Goal: Task Accomplishment & Management: Use online tool/utility

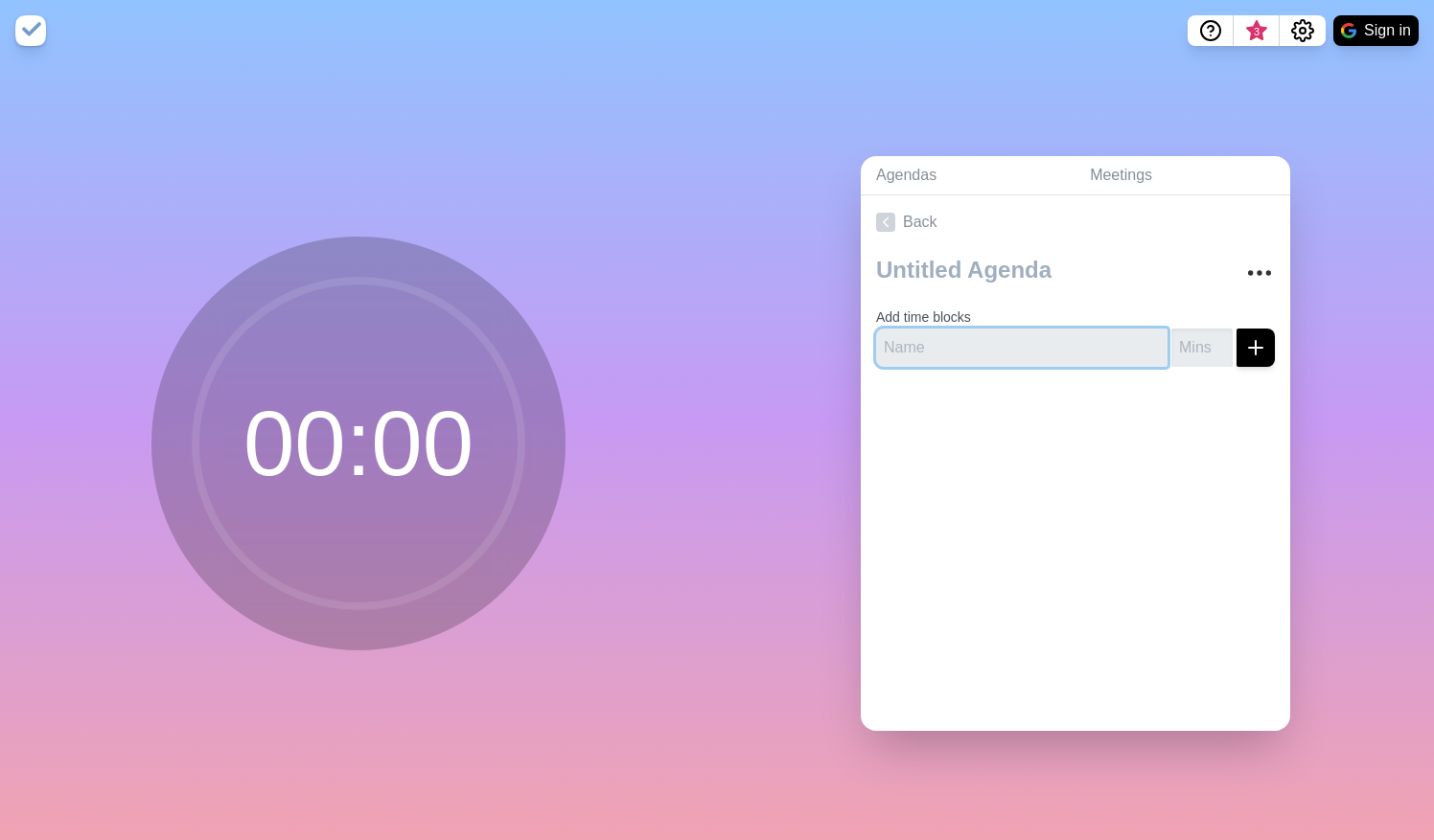
click at [937, 345] on input "text" at bounding box center [1021, 348] width 292 height 38
type input "kick off"
type input "10"
click at [1244, 345] on icon "submit" at bounding box center [1256, 348] width 23 height 23
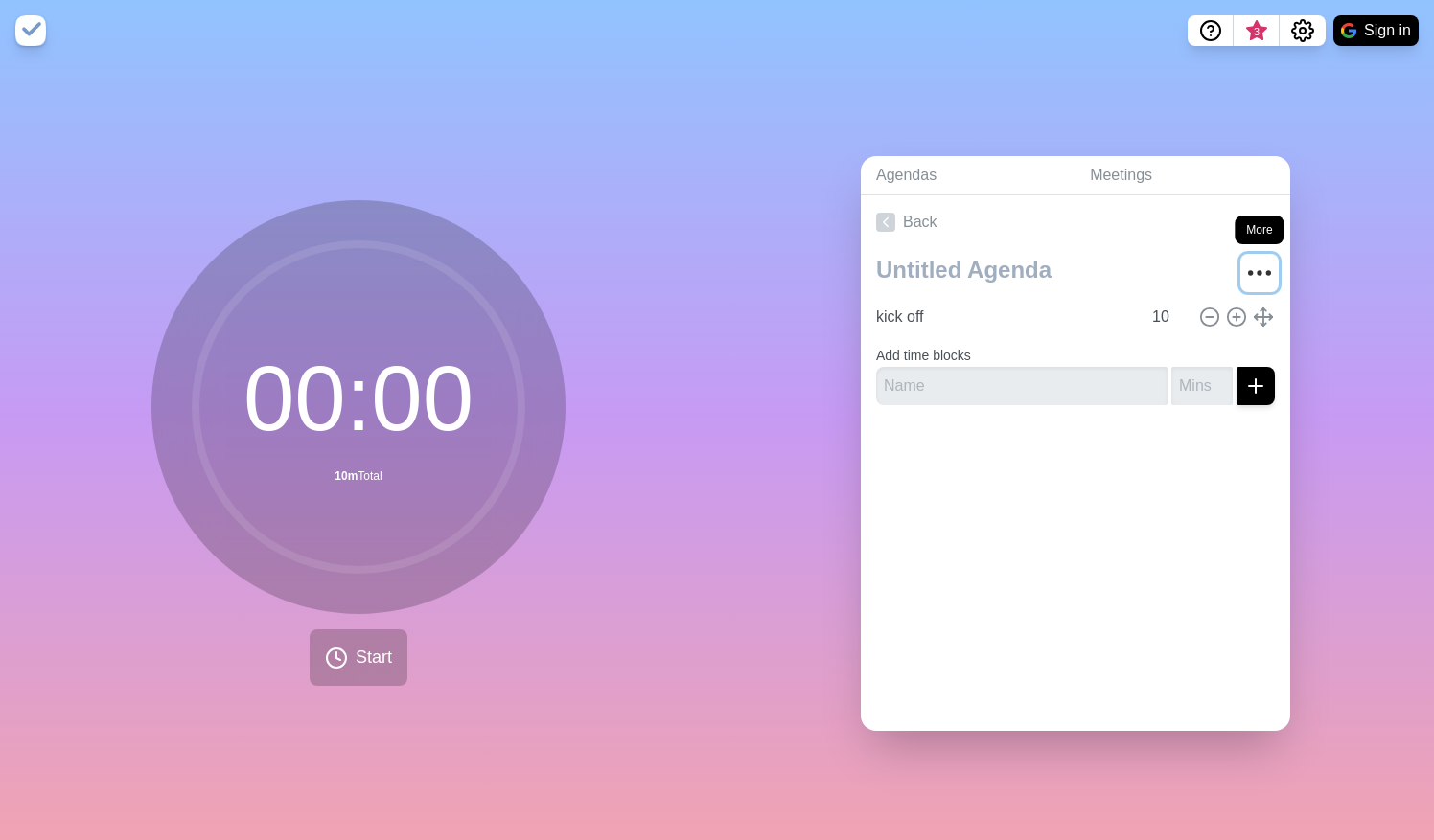
click at [1244, 259] on icon "More" at bounding box center [1260, 273] width 31 height 31
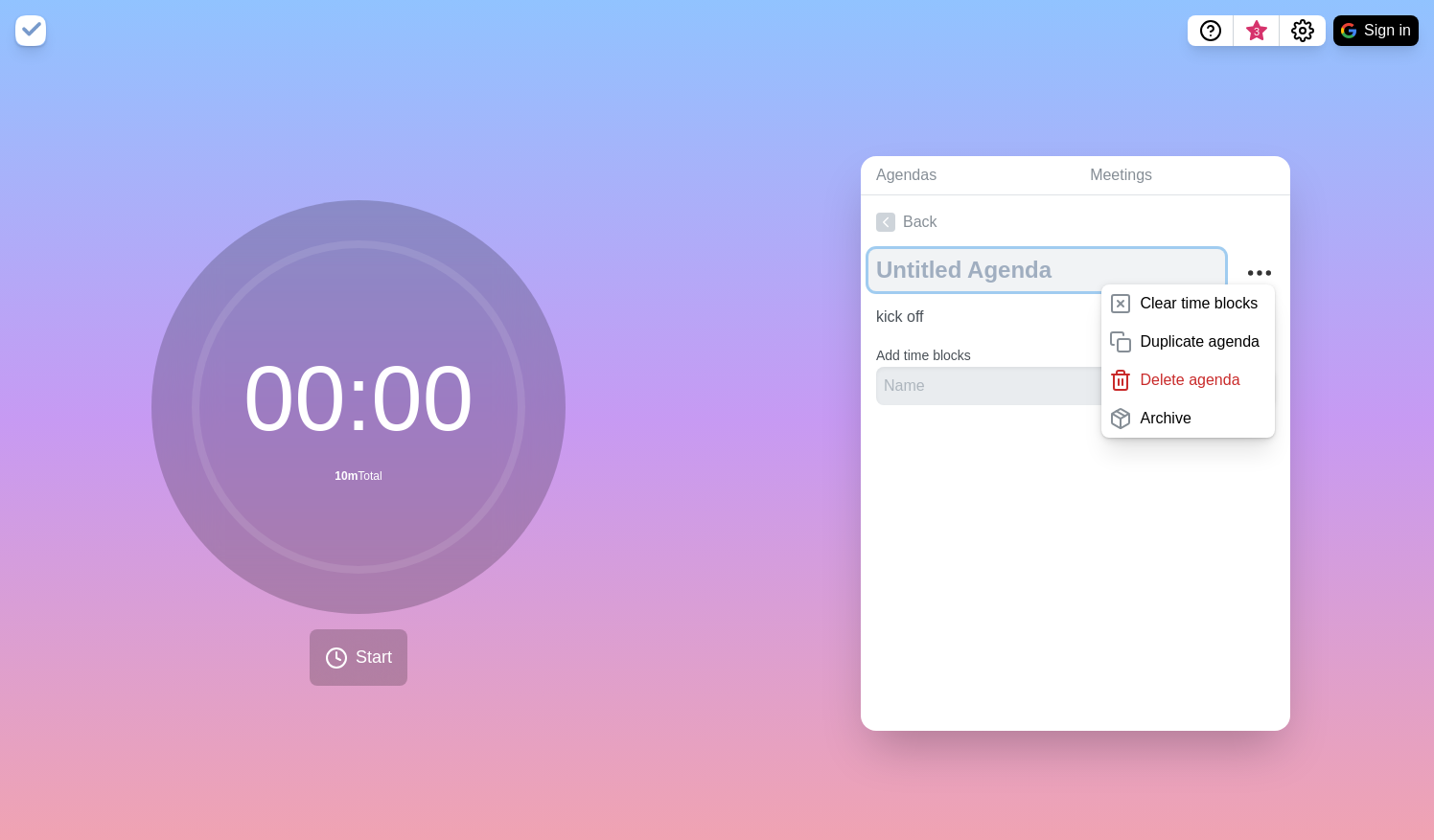
click at [1080, 249] on textarea at bounding box center [1046, 270] width 356 height 42
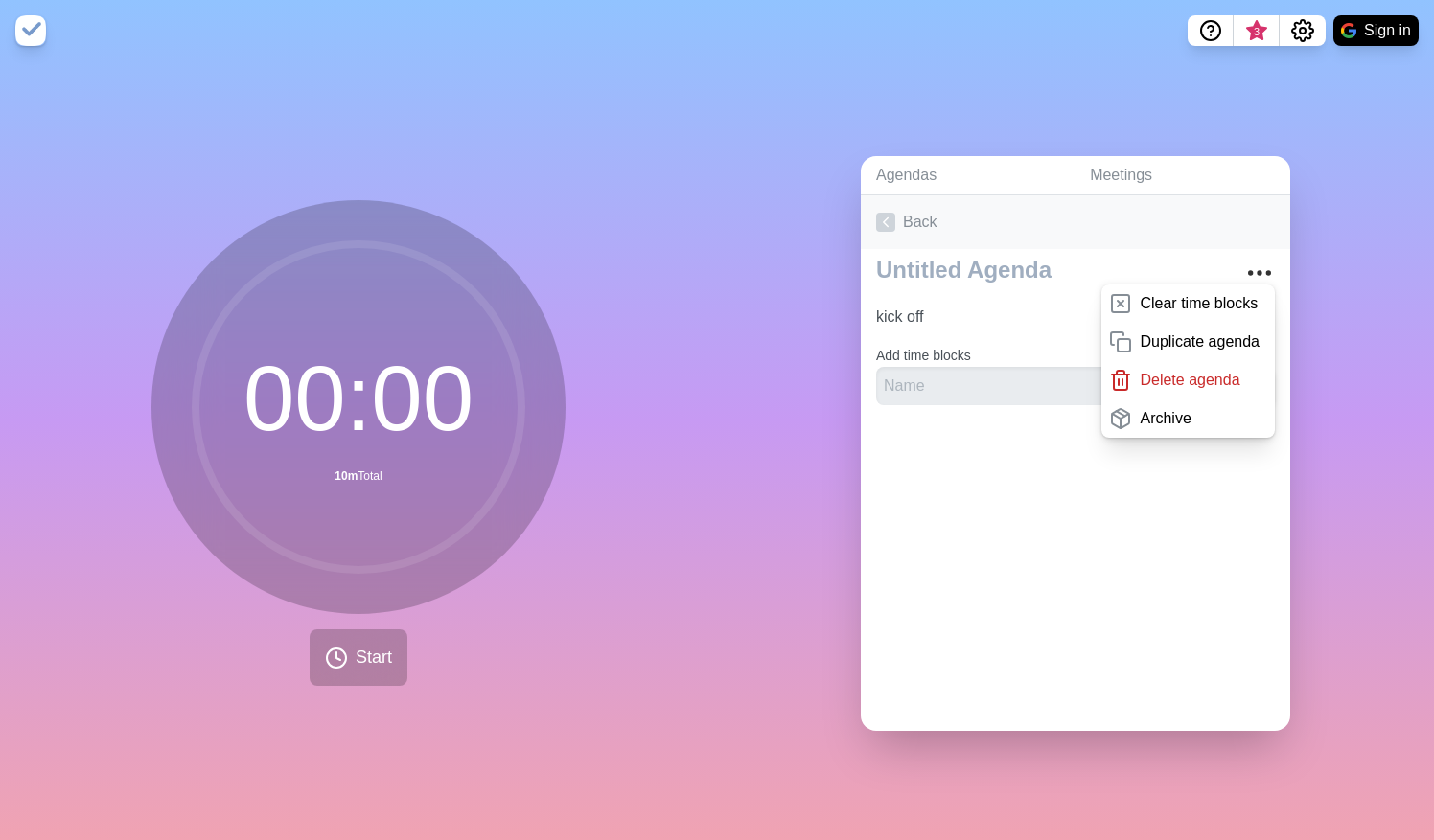
click at [1075, 218] on link "Back" at bounding box center [1075, 222] width 429 height 54
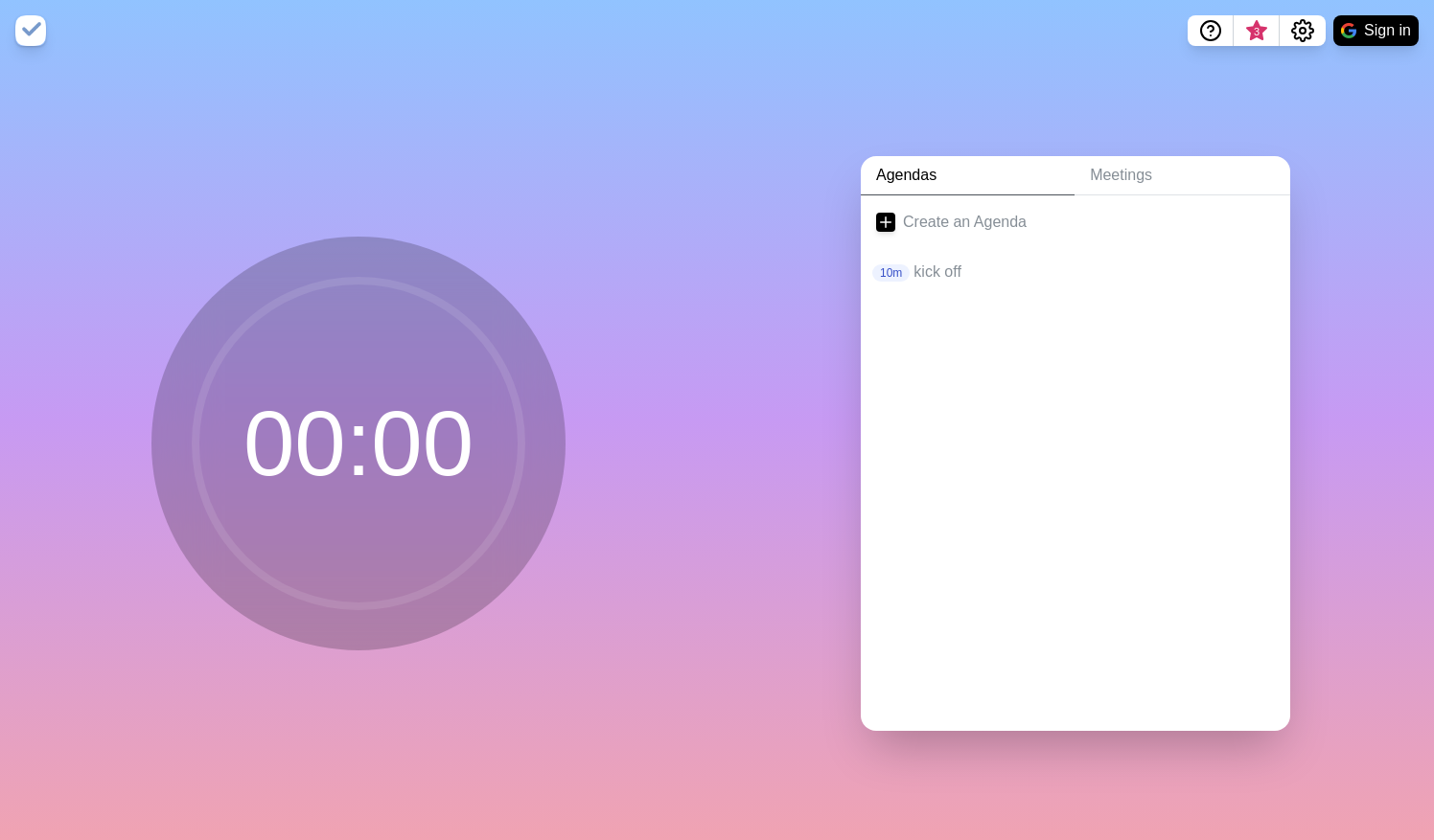
click at [926, 170] on link "Agendas" at bounding box center [967, 175] width 214 height 39
